Goal: Information Seeking & Learning: Check status

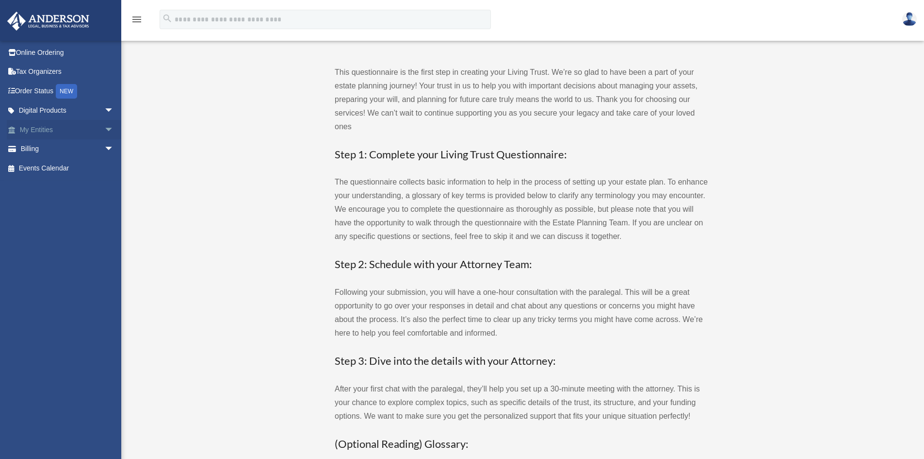
click at [36, 125] on link "My Entities arrow_drop_down" at bounding box center [68, 129] width 122 height 19
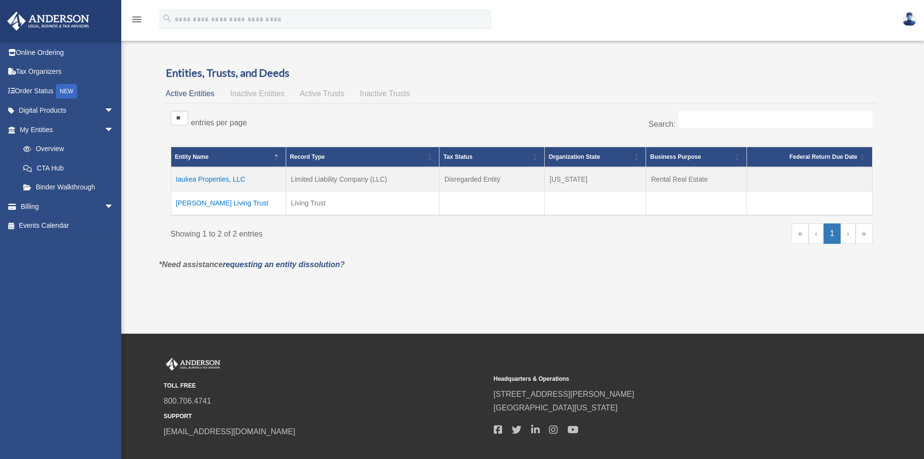
click at [213, 179] on td "Iaukea Properties, LLC" at bounding box center [228, 179] width 115 height 24
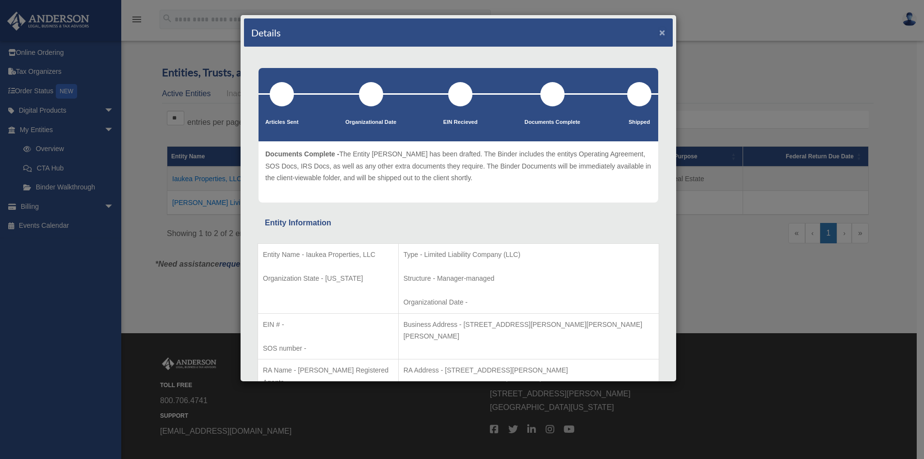
click at [659, 28] on button "×" at bounding box center [662, 32] width 6 height 10
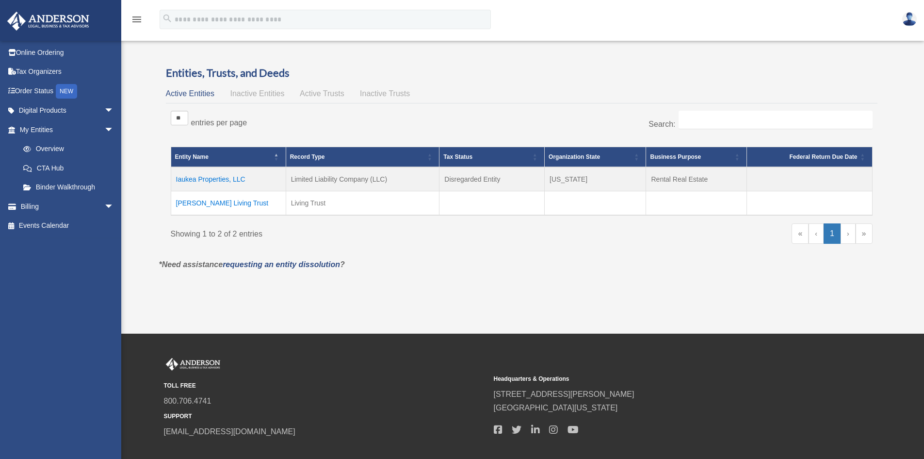
click at [184, 202] on td "Terry Living Trust" at bounding box center [228, 203] width 115 height 24
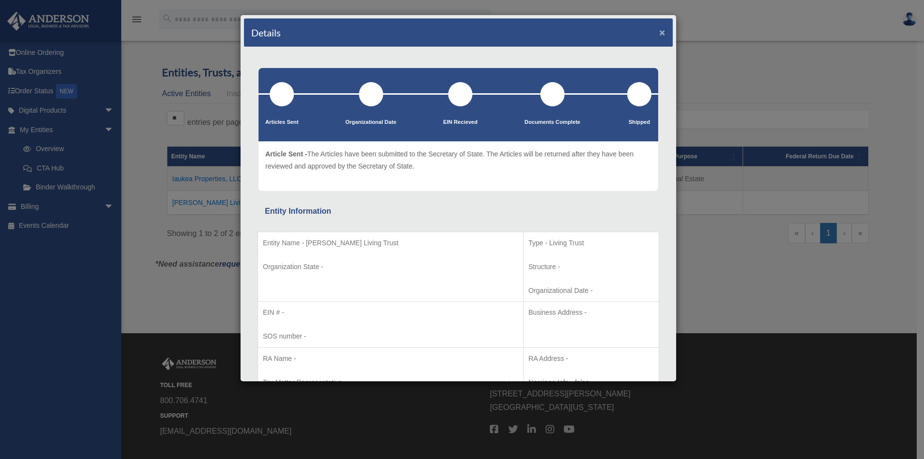
click at [659, 31] on button "×" at bounding box center [662, 32] width 6 height 10
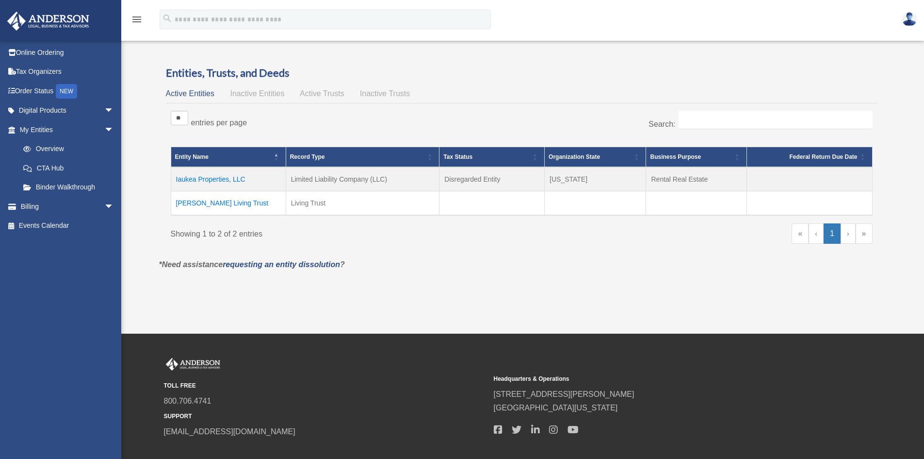
click at [318, 94] on span "Active Trusts" at bounding box center [322, 93] width 45 height 8
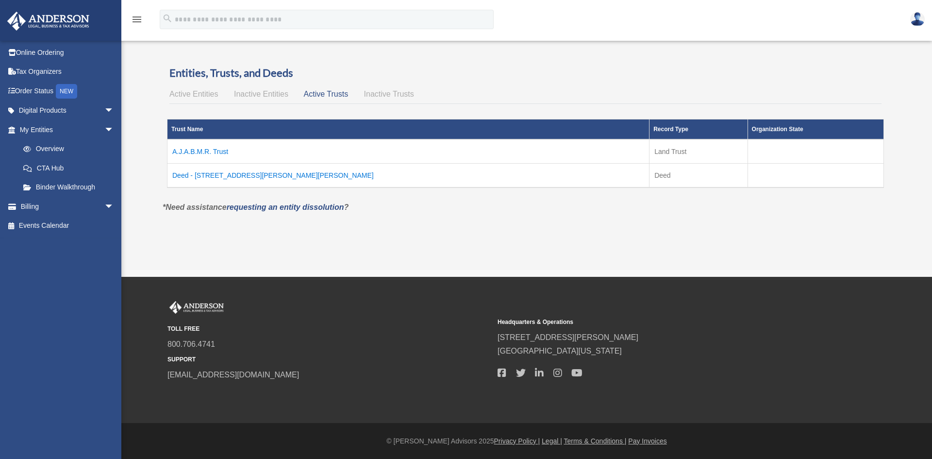
click at [197, 151] on td "A.J.A.B.M.R. Trust" at bounding box center [408, 151] width 482 height 24
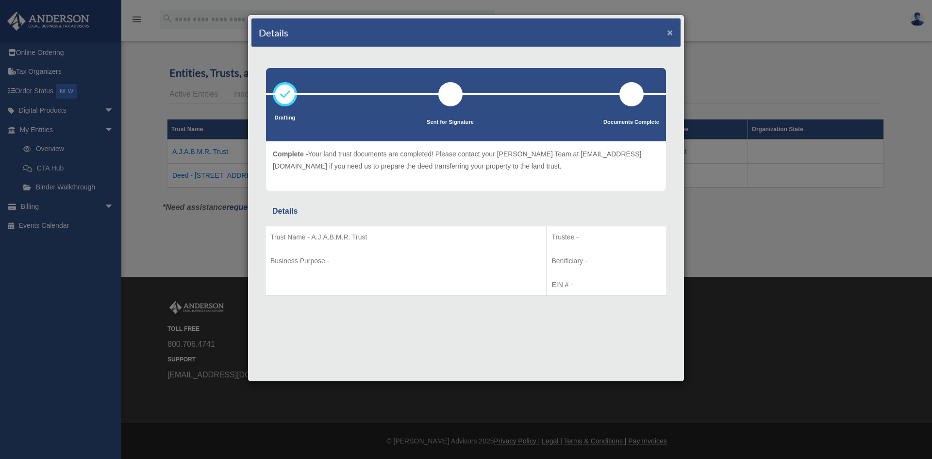
click at [668, 31] on button "×" at bounding box center [670, 32] width 6 height 10
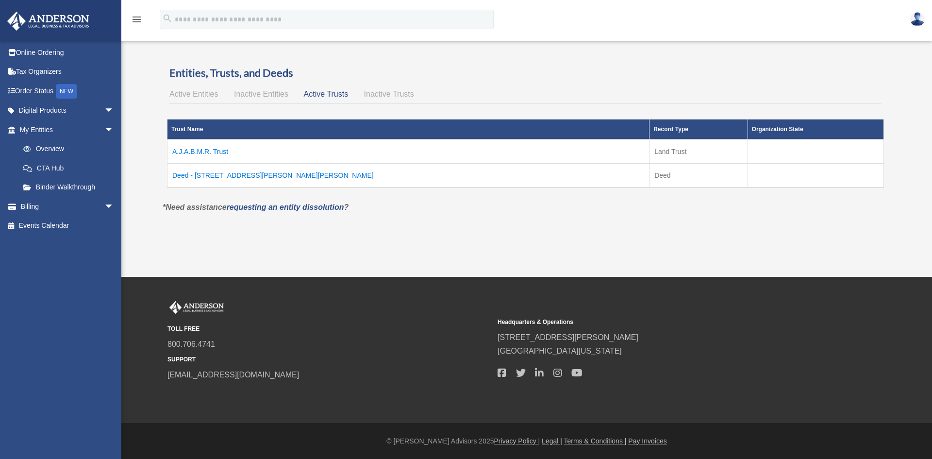
click at [213, 176] on td "Deed - 220 Holly Fern St" at bounding box center [408, 176] width 482 height 24
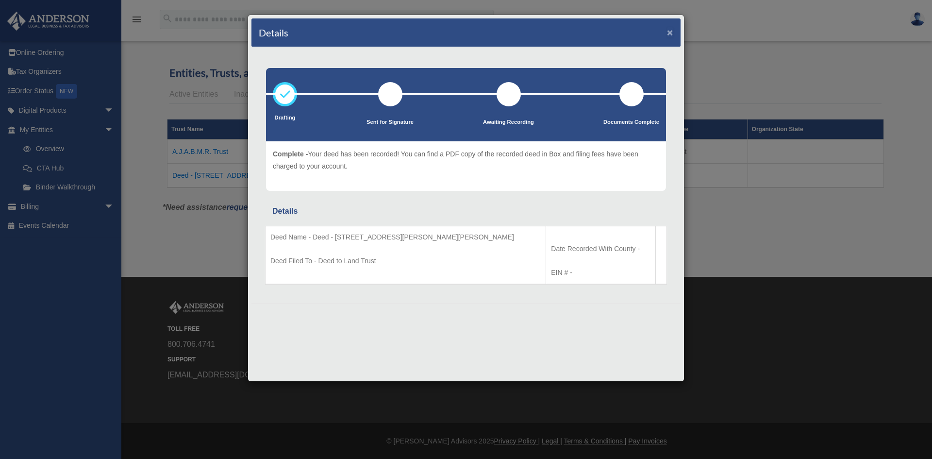
click at [672, 33] on button "×" at bounding box center [670, 32] width 6 height 10
